Goal: Information Seeking & Learning: Learn about a topic

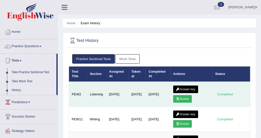
click at [181, 100] on link "Scores" at bounding box center [182, 99] width 19 height 8
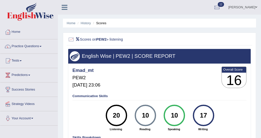
click at [22, 60] on span at bounding box center [21, 60] width 2 height 1
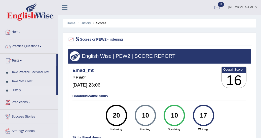
click at [20, 90] on link "History" at bounding box center [32, 90] width 47 height 9
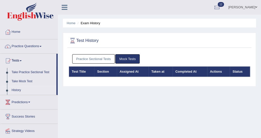
click at [98, 56] on link "Practice Sectional Tests" at bounding box center [93, 58] width 43 height 9
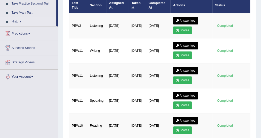
scroll to position [72, 0]
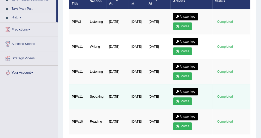
click at [183, 100] on link "Scores" at bounding box center [182, 101] width 19 height 8
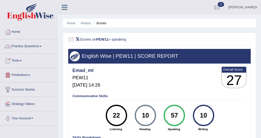
click at [43, 45] on link "Practice Questions" at bounding box center [28, 45] width 57 height 13
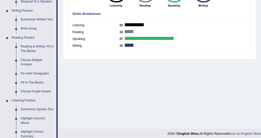
scroll to position [131, 0]
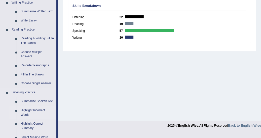
click at [34, 113] on link "Highlight Incorrect Words" at bounding box center [37, 112] width 38 height 13
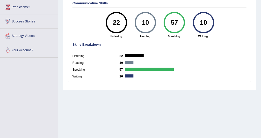
scroll to position [127, 0]
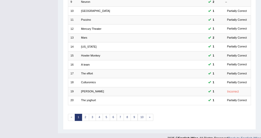
scroll to position [152, 0]
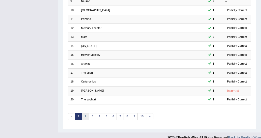
click at [84, 113] on link "2" at bounding box center [85, 116] width 7 height 7
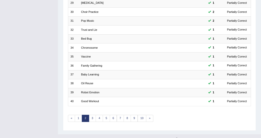
scroll to position [152, 0]
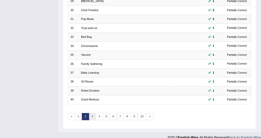
click at [92, 113] on link "3" at bounding box center [92, 116] width 7 height 7
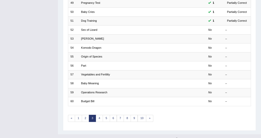
scroll to position [152, 0]
